Goal: Entertainment & Leisure: Consume media (video, audio)

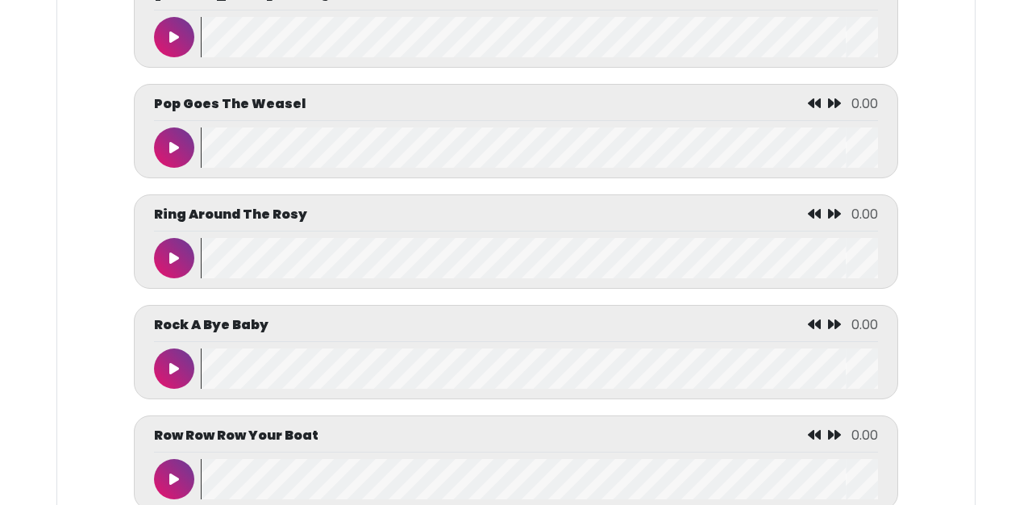
scroll to position [6381, 0]
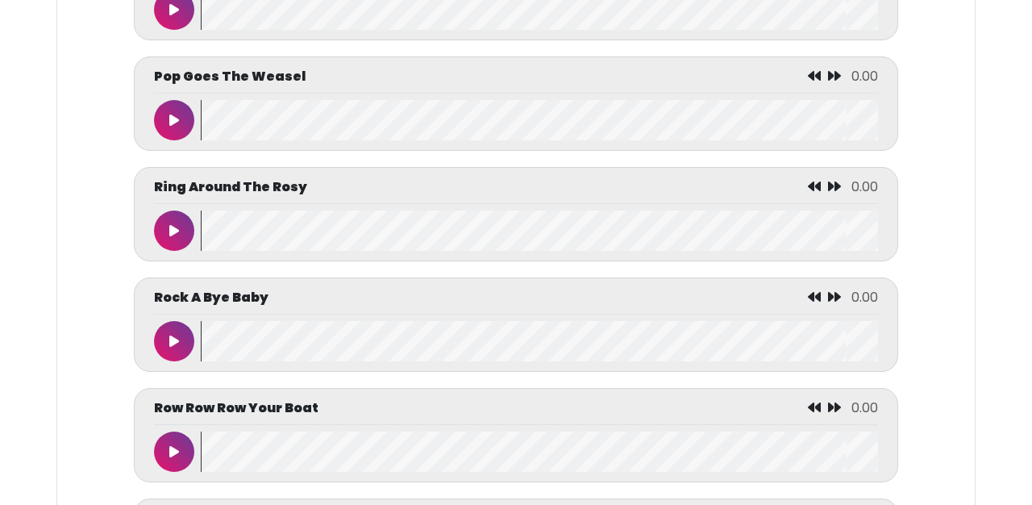
click at [157, 140] on button at bounding box center [174, 120] width 40 height 40
click at [173, 127] on icon at bounding box center [174, 120] width 8 height 13
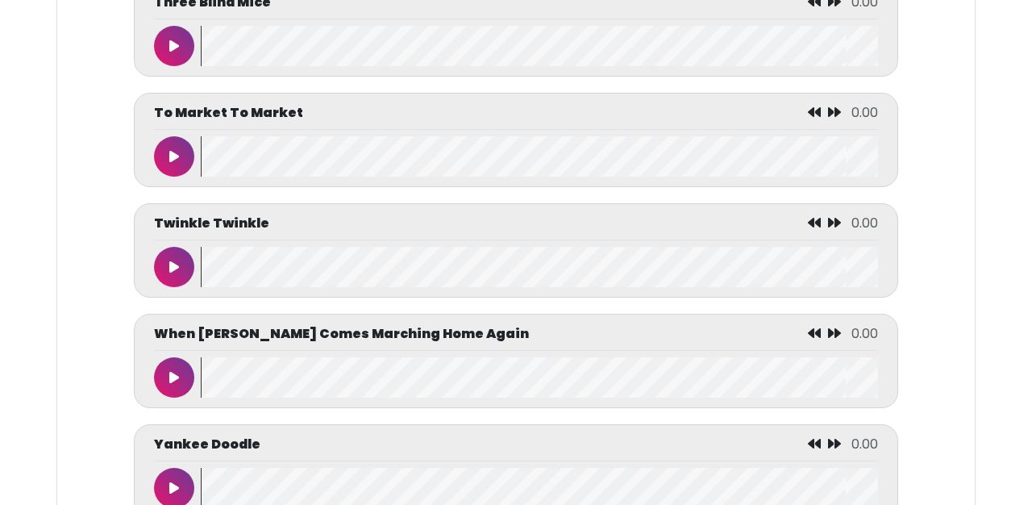
scroll to position [7730, 0]
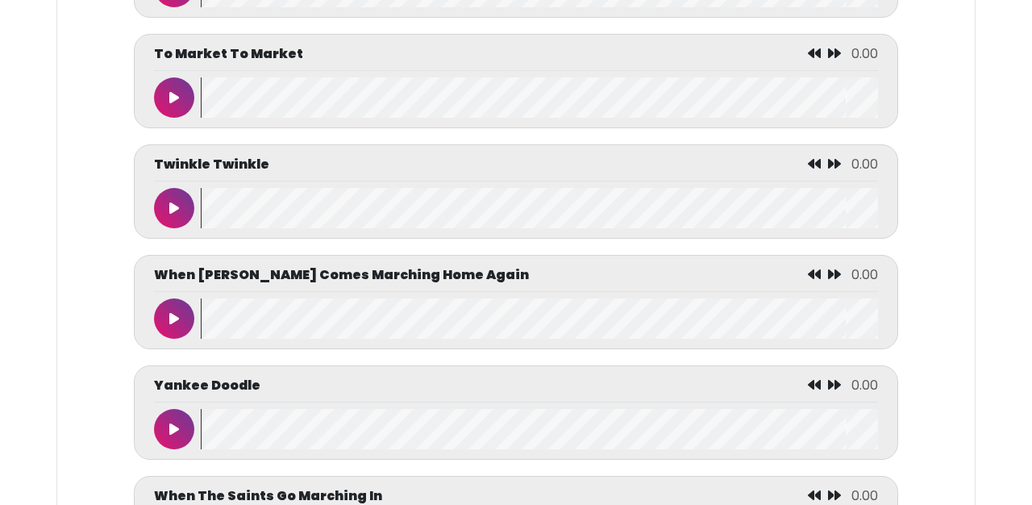
click at [173, 339] on button at bounding box center [174, 318] width 40 height 40
click at [174, 339] on button at bounding box center [174, 318] width 40 height 40
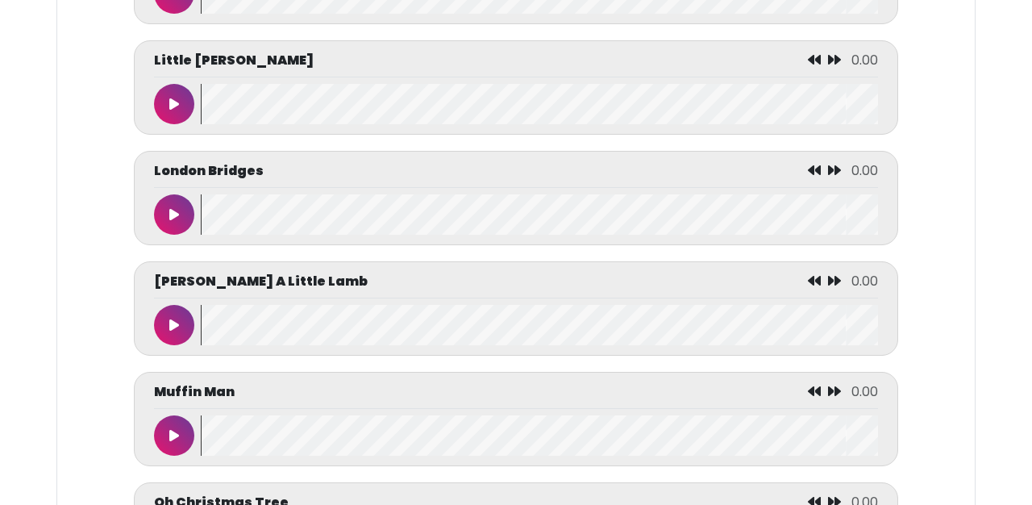
scroll to position [5049, 0]
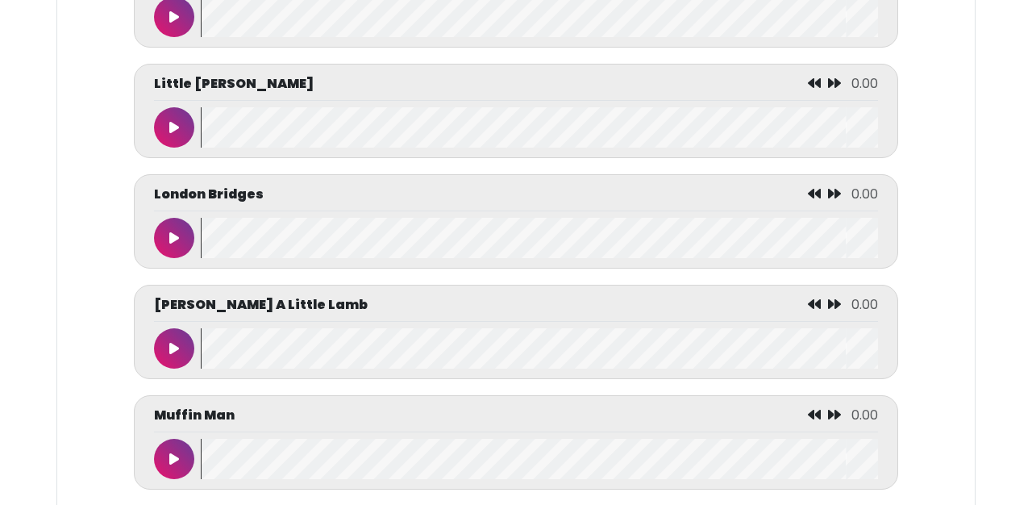
click at [183, 258] on button at bounding box center [174, 238] width 40 height 40
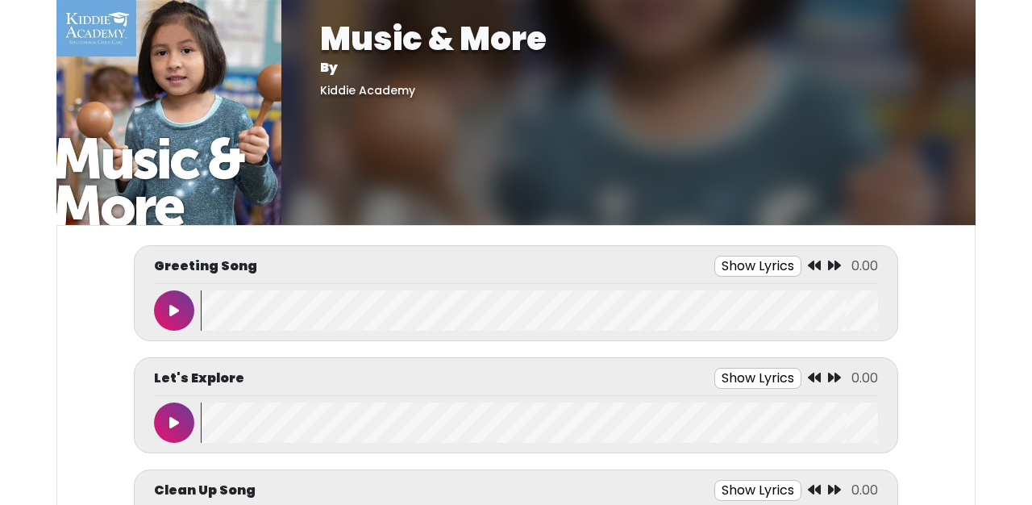
scroll to position [0, 0]
click at [181, 305] on button at bounding box center [174, 310] width 40 height 40
click at [707, 268] on button "Show Lyrics" at bounding box center [728, 266] width 87 height 21
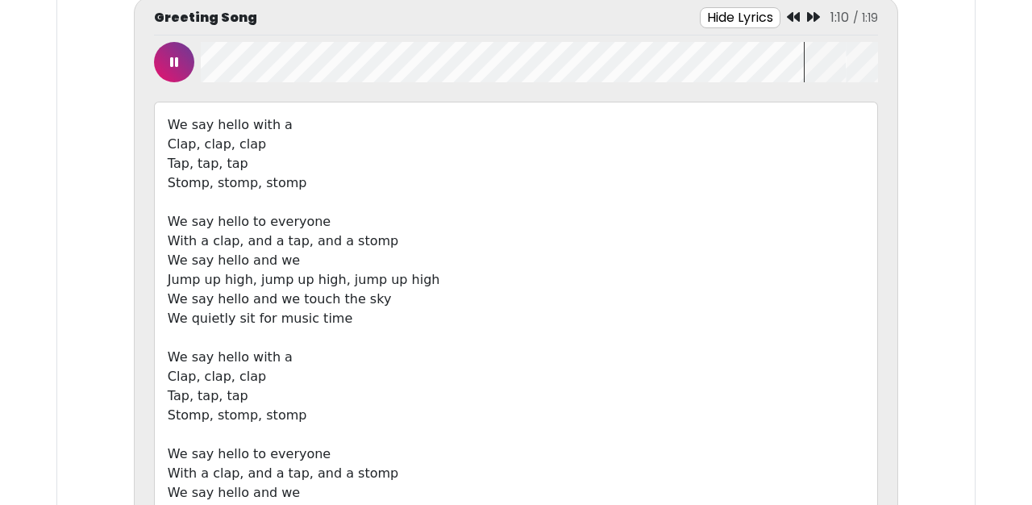
scroll to position [214, 0]
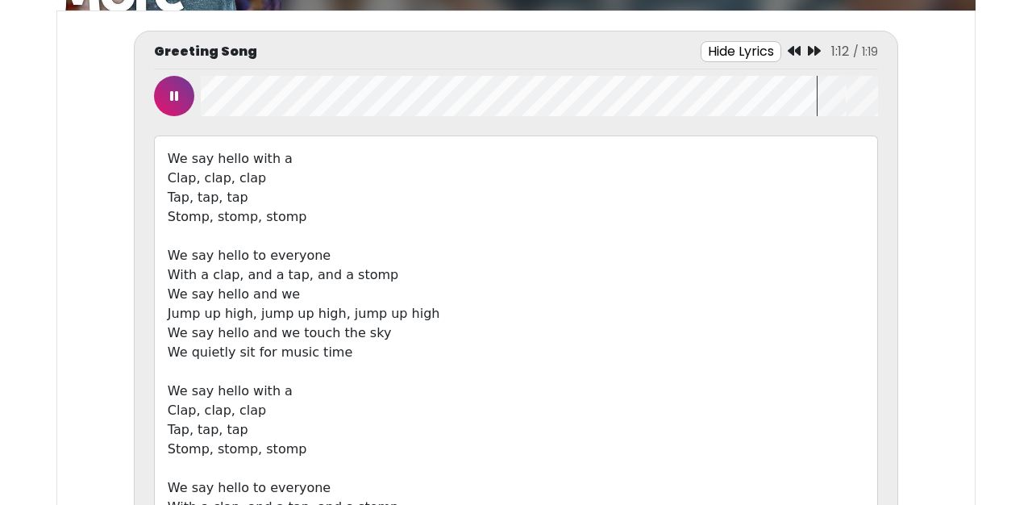
click at [175, 103] on button at bounding box center [174, 96] width 40 height 40
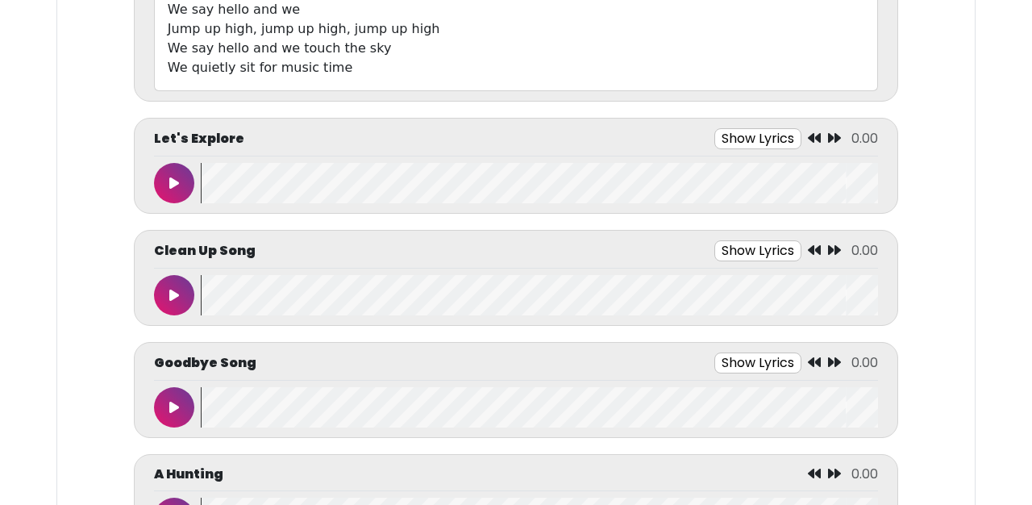
scroll to position [742, 0]
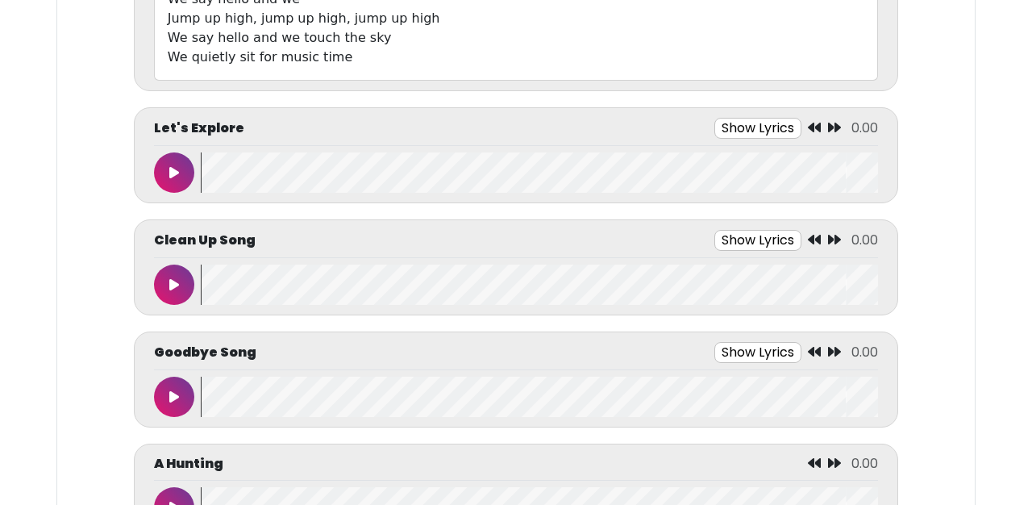
click at [774, 137] on button "Show Lyrics" at bounding box center [757, 128] width 87 height 21
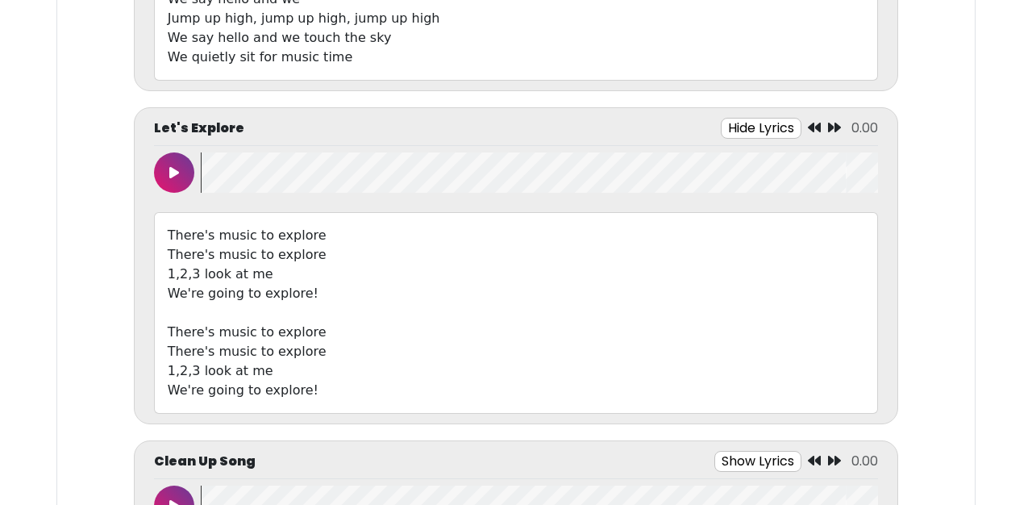
click at [173, 166] on icon at bounding box center [174, 172] width 10 height 13
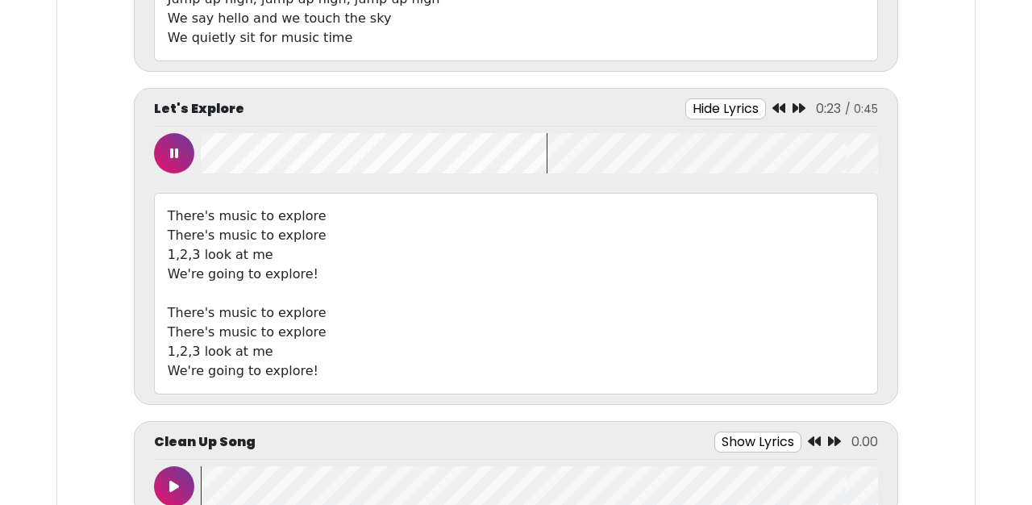
scroll to position [764, 0]
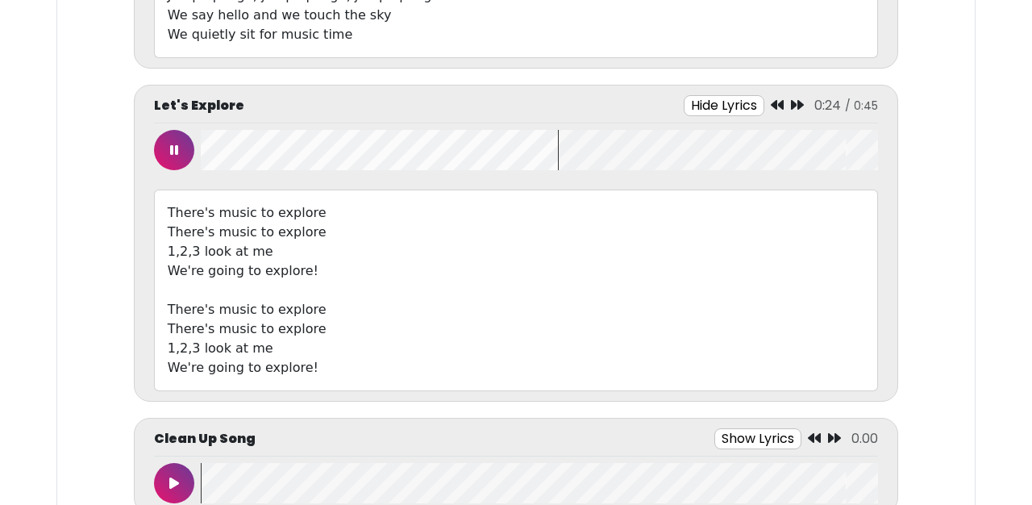
click at [173, 150] on icon at bounding box center [174, 150] width 8 height 13
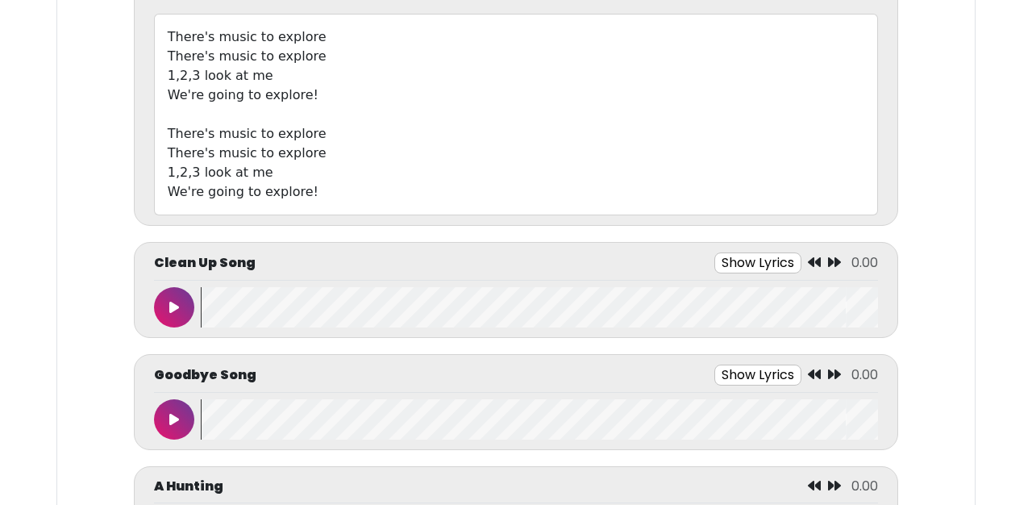
scroll to position [943, 0]
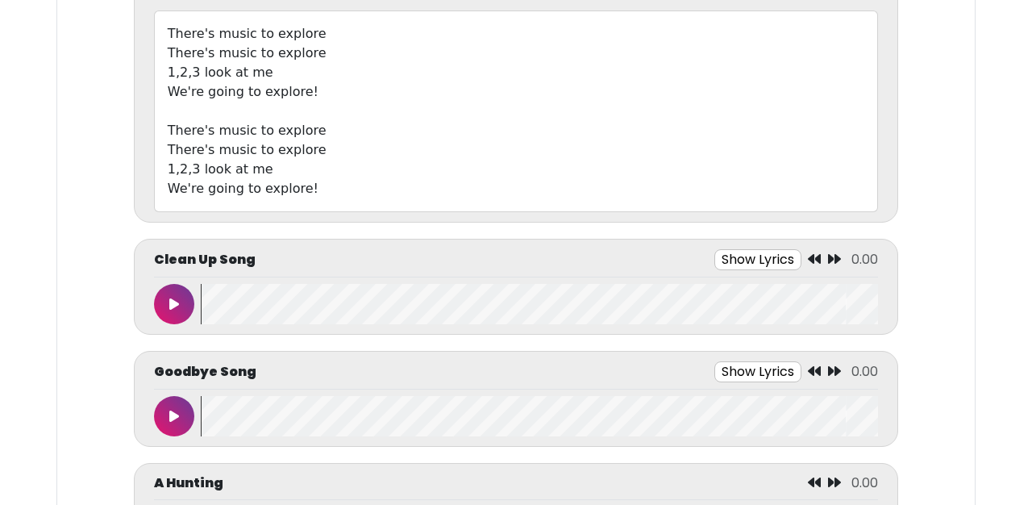
click at [188, 302] on button at bounding box center [174, 304] width 40 height 40
click at [700, 271] on div "Clean Up Song Show Lyrics 0:00 / 1:18" at bounding box center [516, 263] width 724 height 28
click at [702, 266] on button "Show Lyrics" at bounding box center [732, 259] width 87 height 21
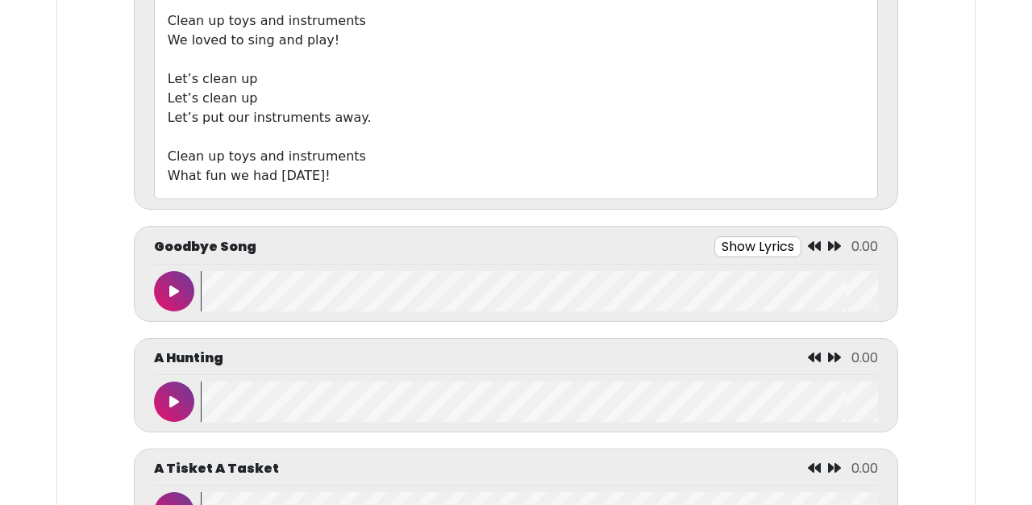
scroll to position [1650, 0]
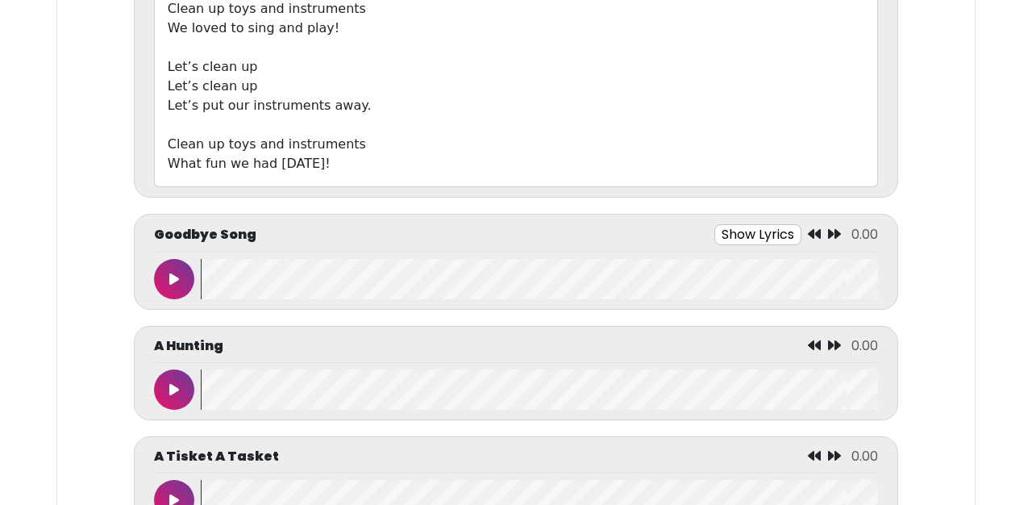
click at [186, 277] on button at bounding box center [174, 279] width 40 height 40
click at [698, 239] on button "Show Lyrics" at bounding box center [720, 234] width 87 height 21
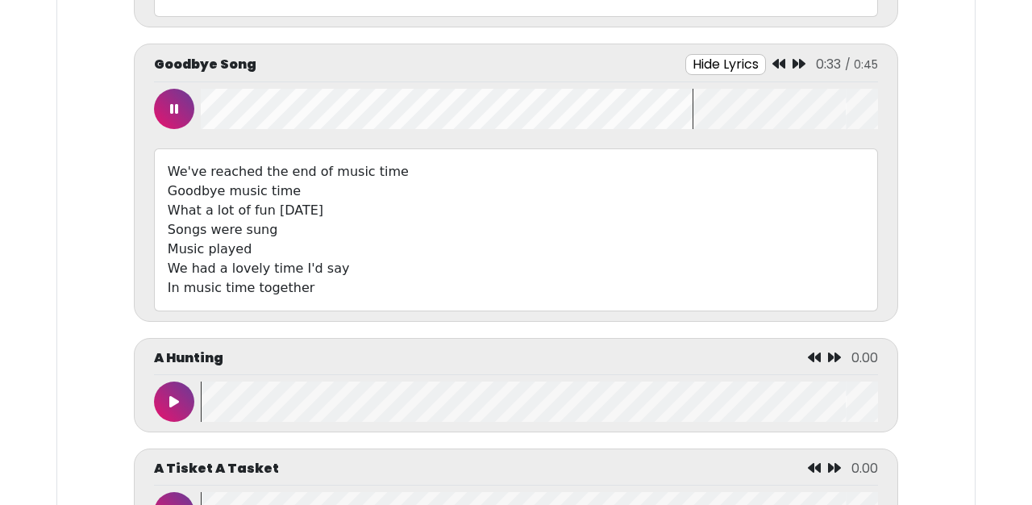
scroll to position [1825, 0]
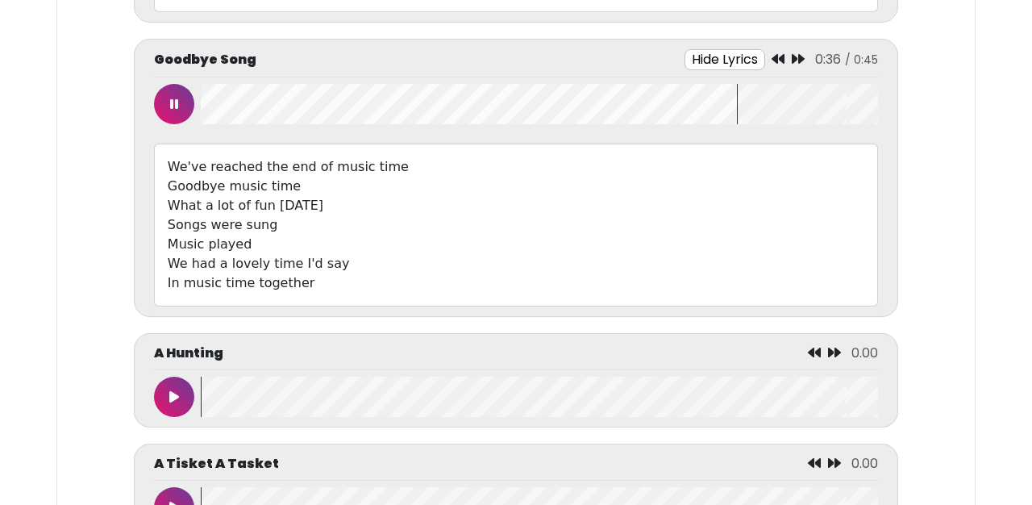
click at [186, 88] on button at bounding box center [174, 104] width 40 height 40
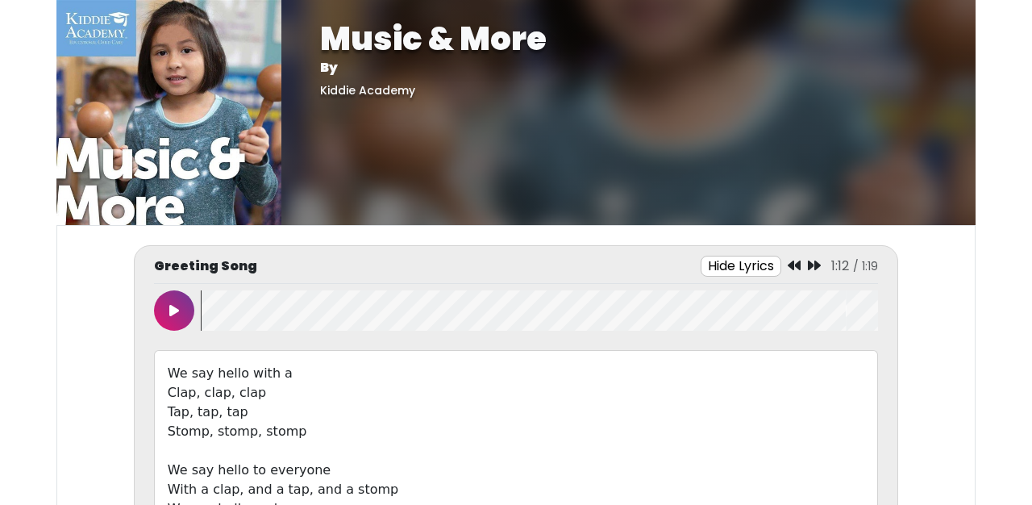
scroll to position [0, 0]
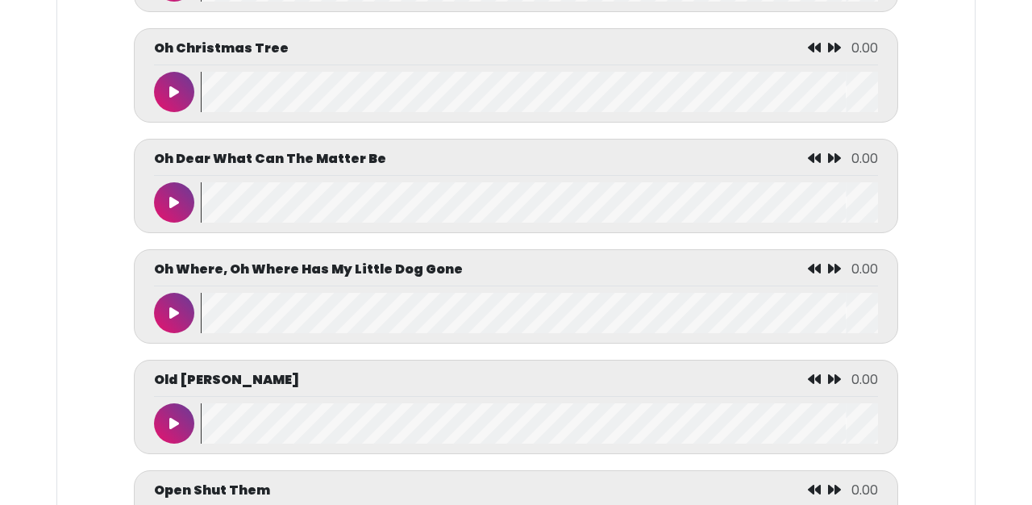
scroll to position [5529, 0]
